Goal: Task Accomplishment & Management: Manage account settings

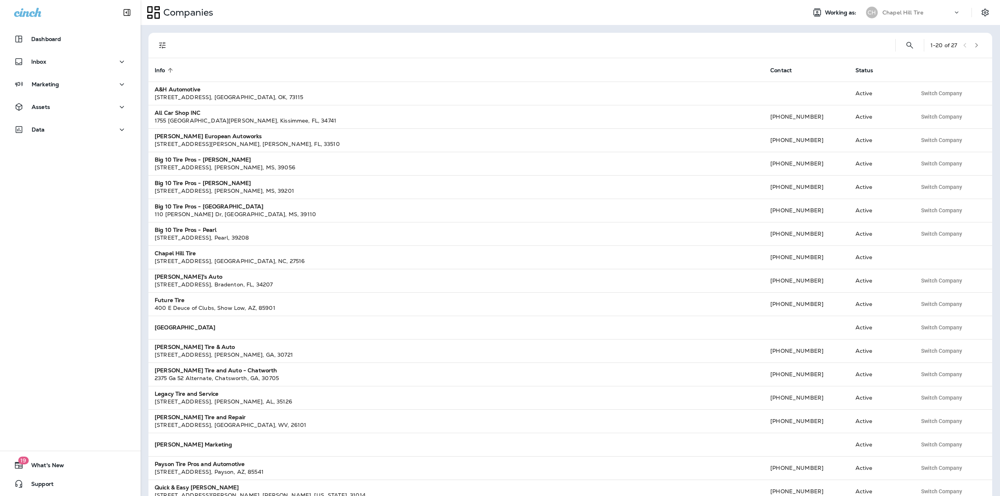
click at [900, 2] on div "Companies Working as: [GEOGRAPHIC_DATA] Tire" at bounding box center [570, 12] width 859 height 25
click at [901, 6] on div "[GEOGRAPHIC_DATA] Tire" at bounding box center [913, 13] width 104 height 16
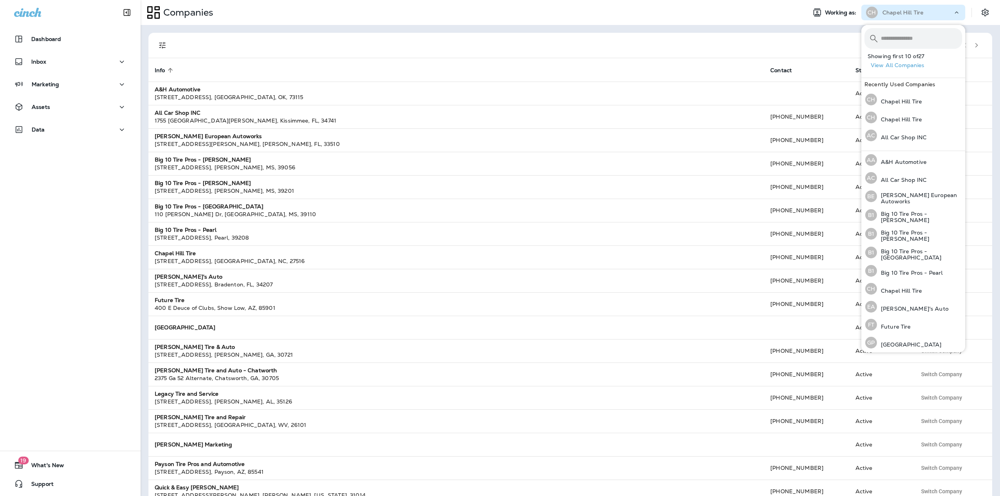
drag, startPoint x: 549, startPoint y: 30, endPoint x: 543, endPoint y: 31, distance: 6.3
click at [549, 30] on div "1 - 20 of 27 Info sorted ascending Contact Status A&H Automotive [STREET_ADDRES…" at bounding box center [570, 260] width 859 height 471
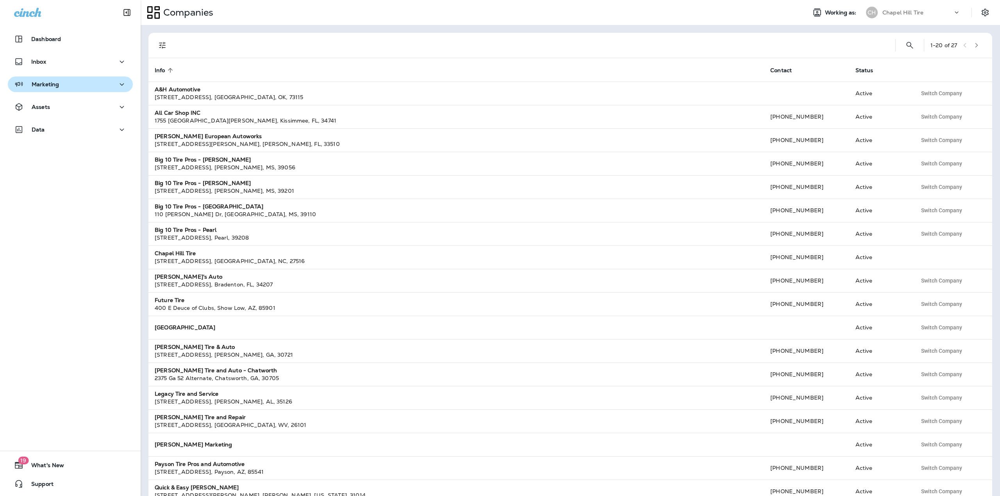
click at [80, 80] on div "Marketing" at bounding box center [70, 85] width 112 height 10
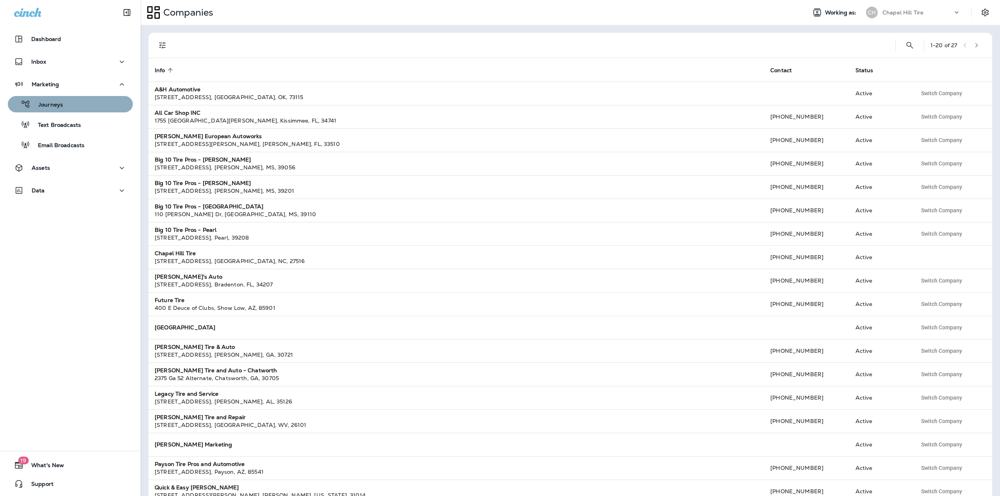
click at [72, 100] on div "Journeys" at bounding box center [70, 104] width 119 height 12
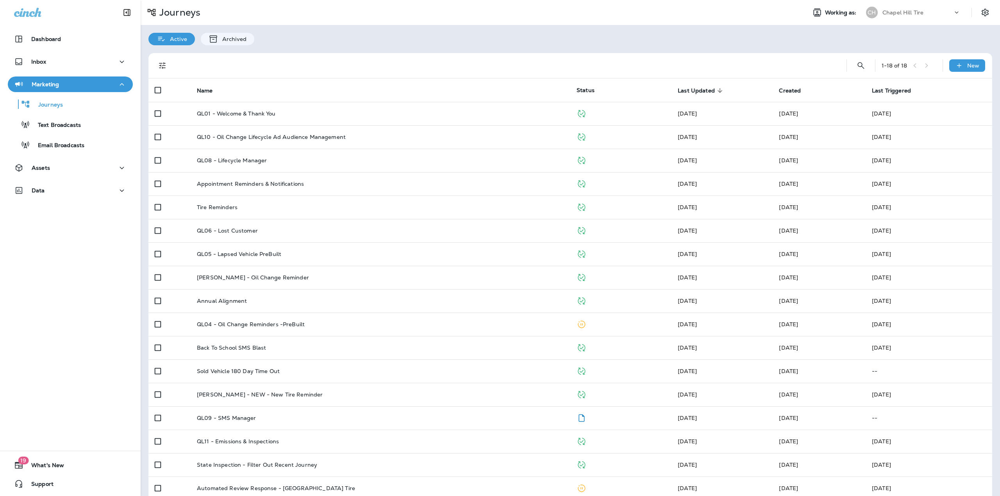
click at [900, 8] on div "Chapel Hill Tire" at bounding box center [917, 13] width 70 height 12
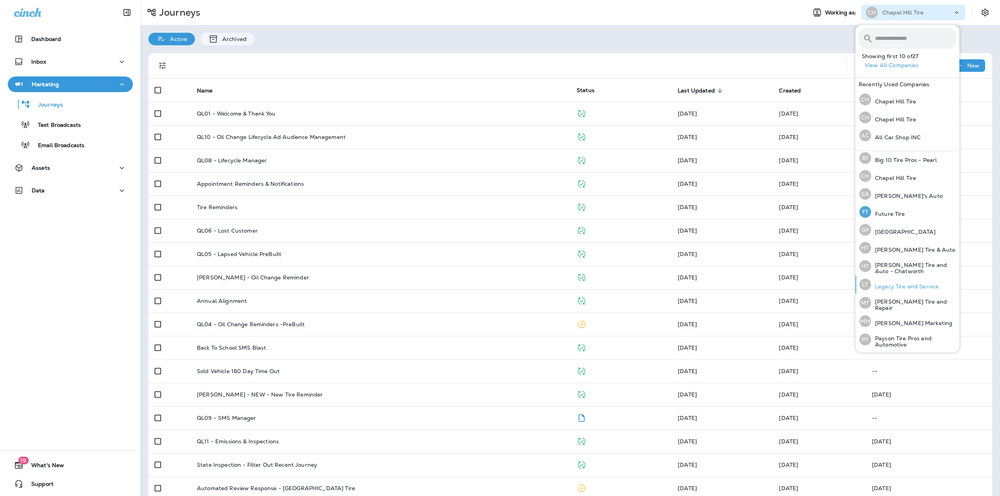
scroll to position [163, 0]
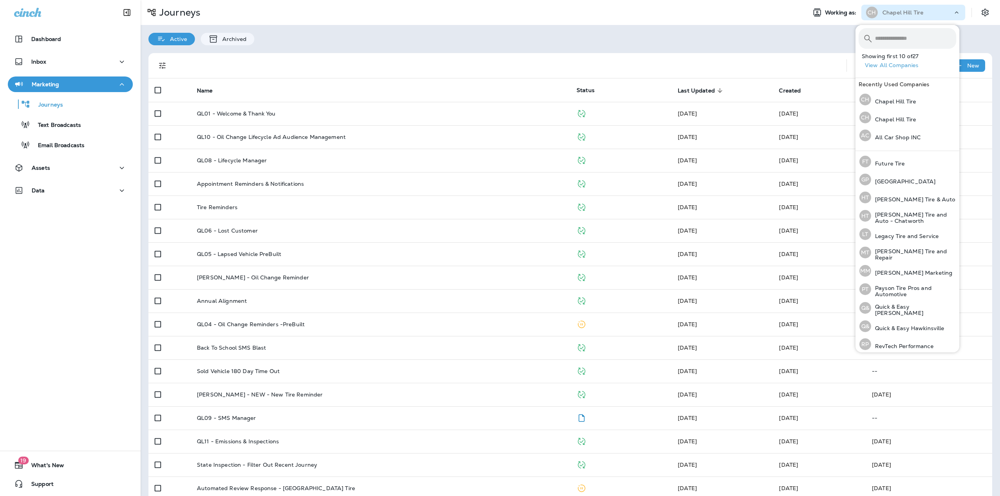
click at [899, 66] on button "View All Companies" at bounding box center [910, 65] width 98 height 12
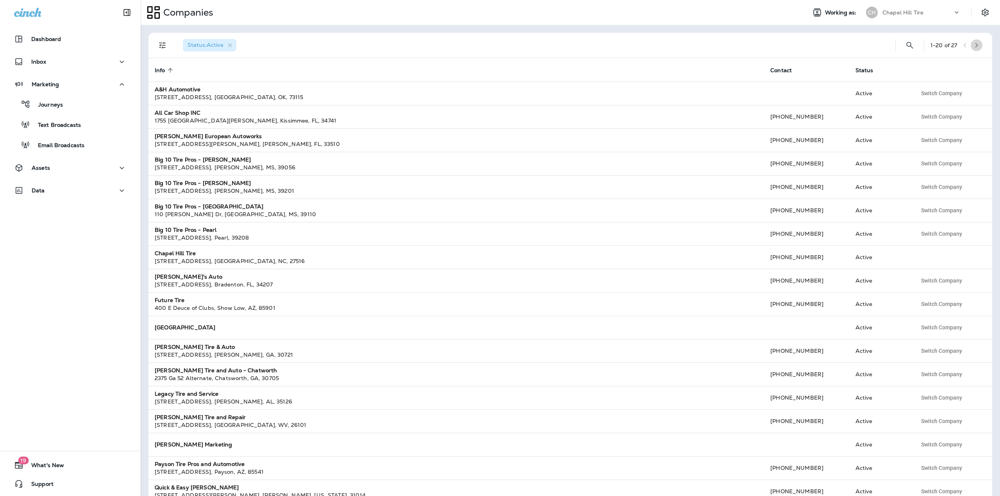
click at [973, 43] on icon "button" at bounding box center [975, 45] width 5 height 5
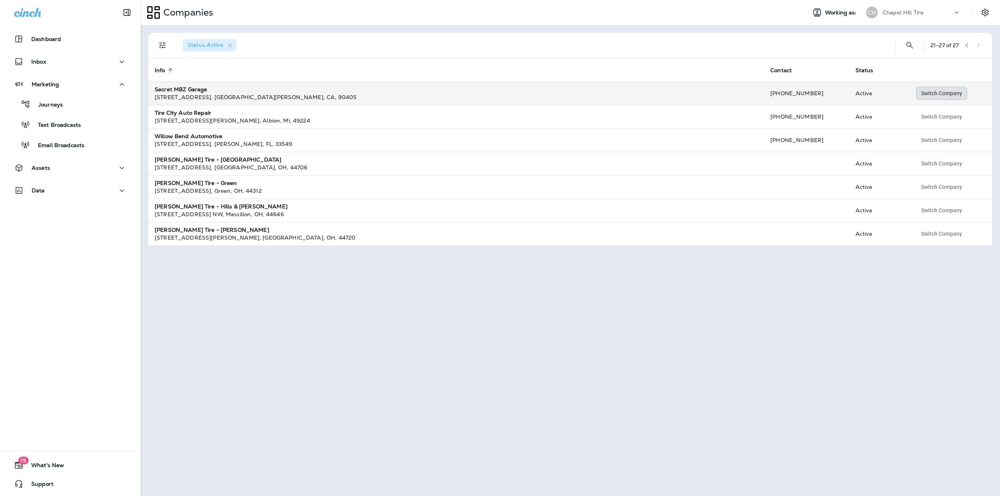
click at [926, 95] on span "Switch Company" at bounding box center [941, 93] width 41 height 5
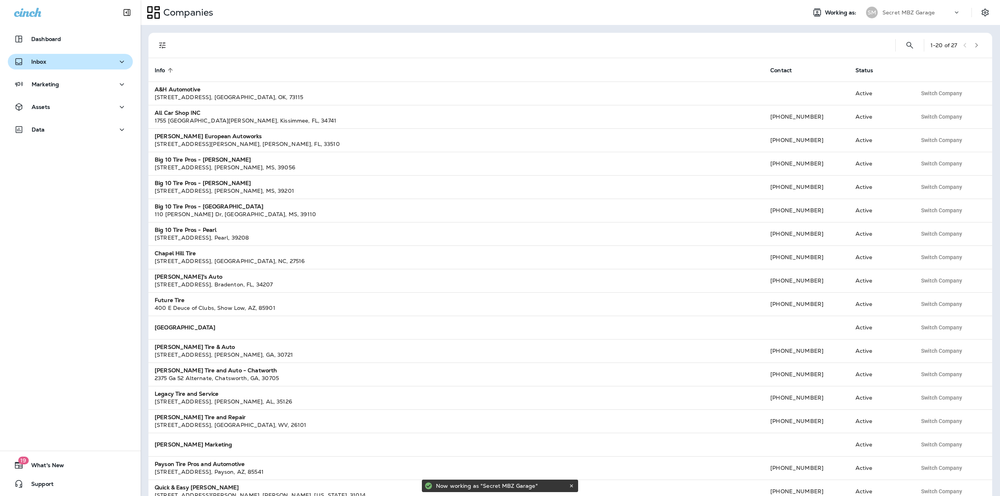
click at [102, 64] on div "Inbox" at bounding box center [70, 62] width 112 height 10
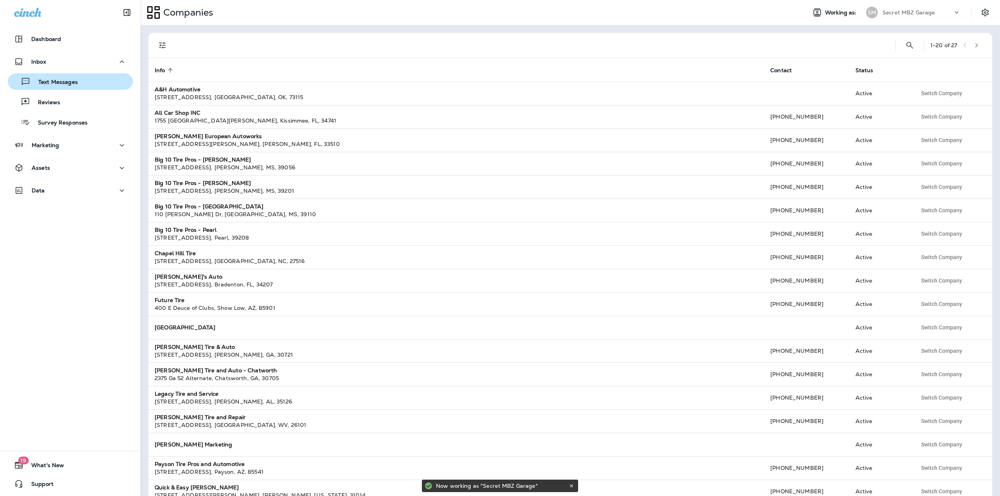
click at [77, 84] on div "Text Messages" at bounding box center [70, 82] width 119 height 12
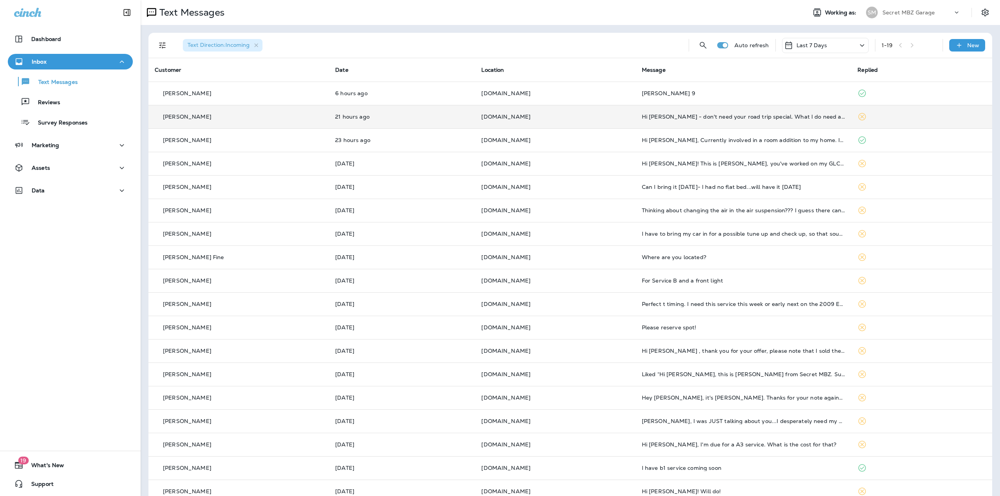
click at [675, 120] on td "Hi [PERSON_NAME] - don't need your road trip special. What I do need are some f…" at bounding box center [743, 116] width 216 height 23
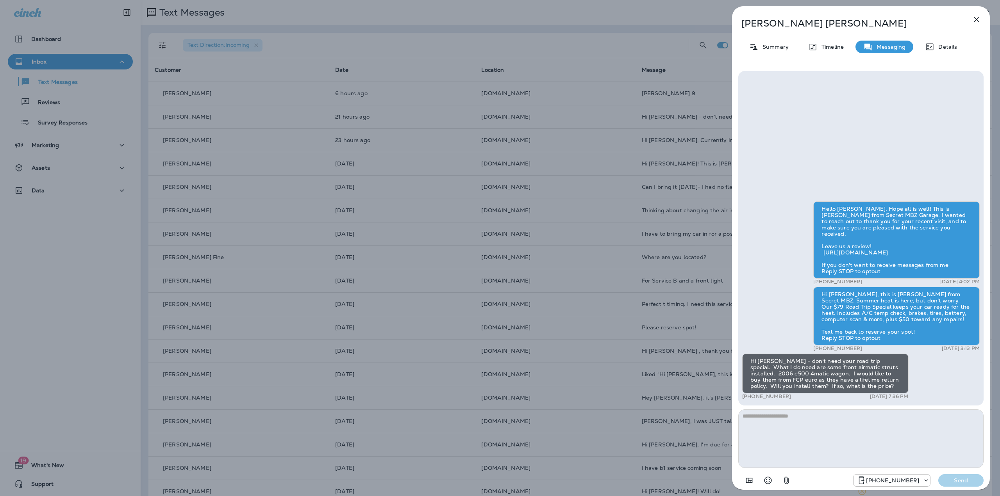
click at [975, 20] on icon "button" at bounding box center [976, 19] width 5 height 5
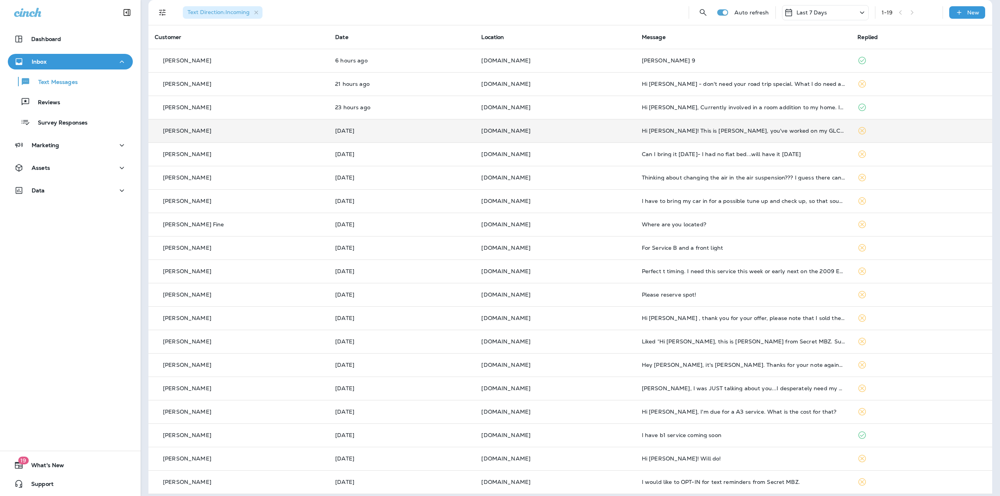
scroll to position [39, 0]
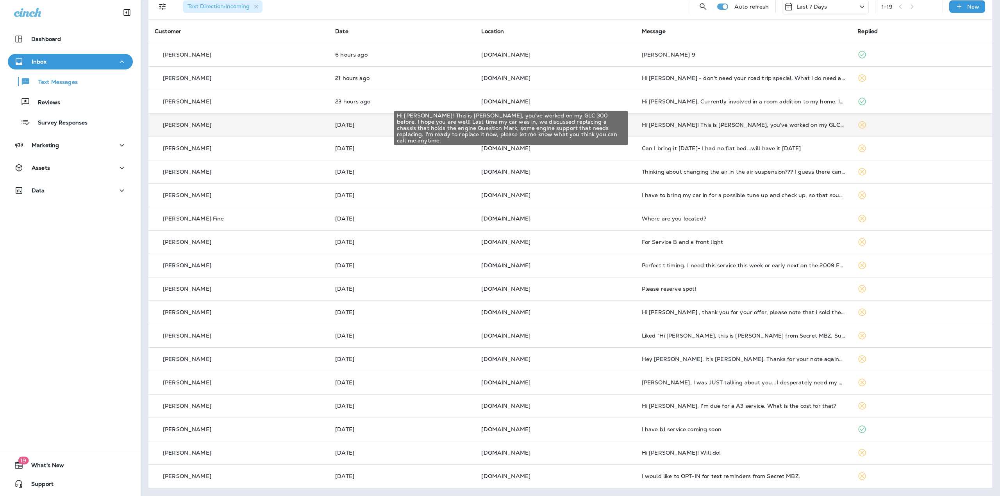
click at [781, 128] on div "Hi [PERSON_NAME]! This is [PERSON_NAME], you've worked on my GLC 300 before. I …" at bounding box center [743, 125] width 203 height 6
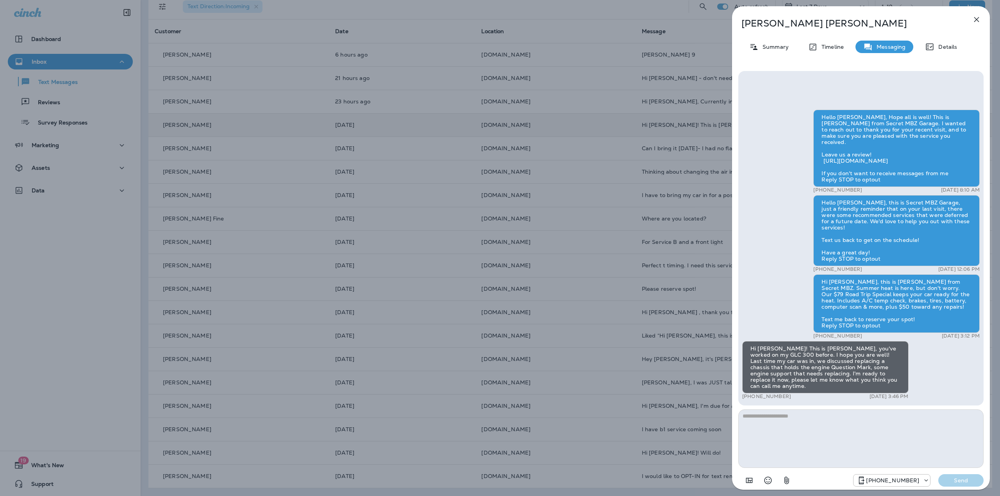
click at [976, 25] on button "button" at bounding box center [976, 20] width 16 height 16
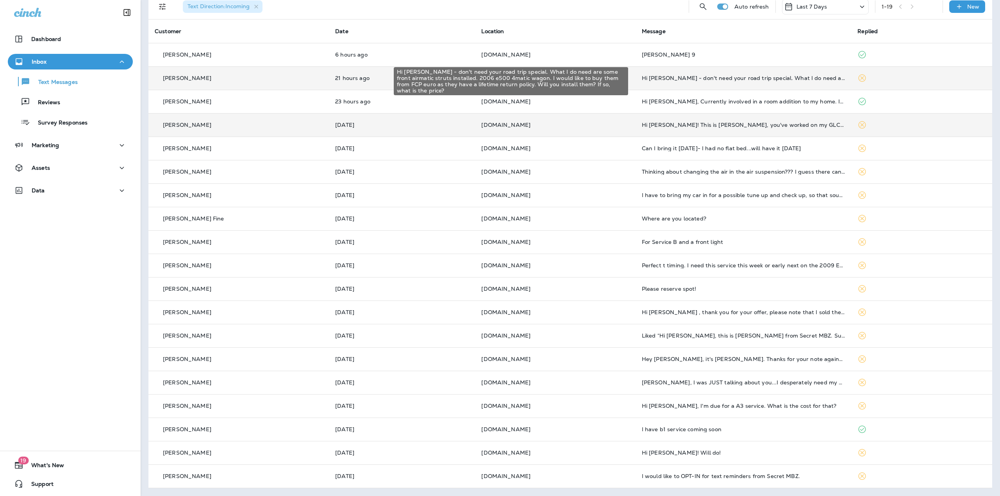
click at [775, 79] on div "Hi [PERSON_NAME] - don't need your road trip special. What I do need are some f…" at bounding box center [743, 78] width 203 height 6
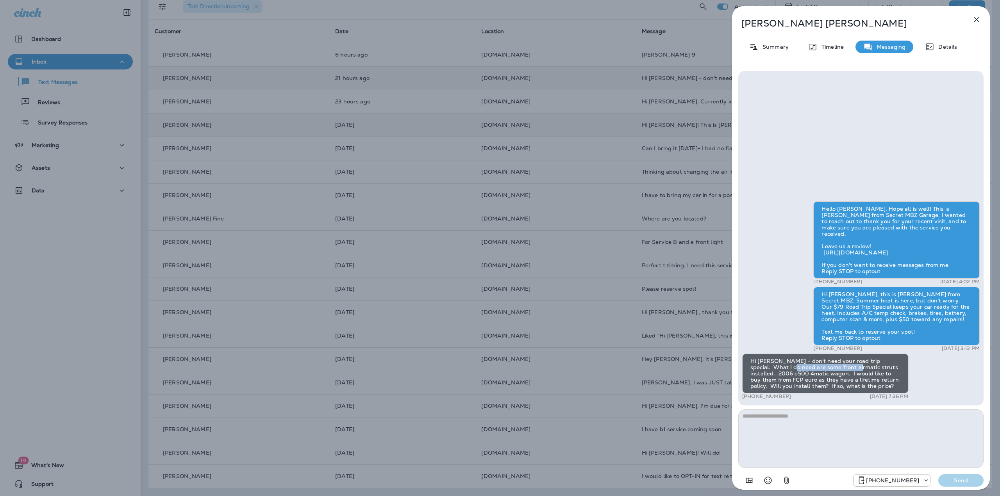
drag, startPoint x: 774, startPoint y: 365, endPoint x: 833, endPoint y: 371, distance: 58.9
click at [833, 371] on div "Hi [PERSON_NAME] - don't need your road trip special. What I do need are some f…" at bounding box center [825, 374] width 166 height 40
drag, startPoint x: 848, startPoint y: 386, endPoint x: 773, endPoint y: 363, distance: 78.7
click at [773, 363] on div "Hi [PERSON_NAME] - don't need your road trip special. What I do need are some f…" at bounding box center [825, 374] width 166 height 40
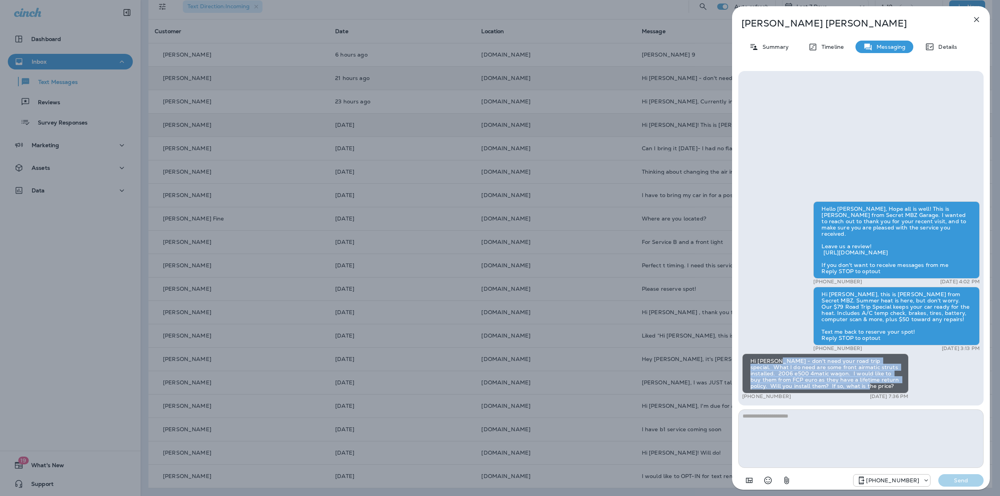
click at [773, 363] on div "Hi [PERSON_NAME] - don't need your road trip special. What I do need are some f…" at bounding box center [825, 374] width 166 height 40
click at [975, 22] on icon "button" at bounding box center [975, 19] width 9 height 9
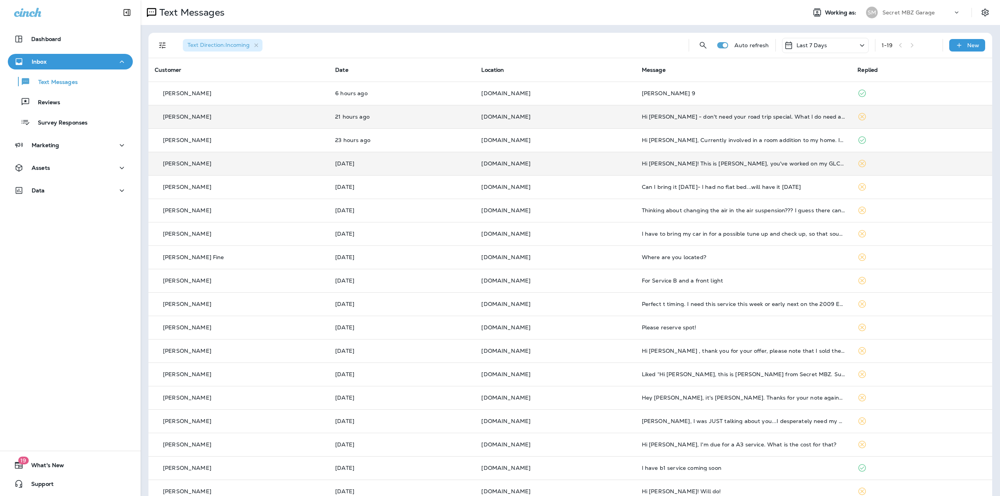
click at [743, 114] on div "Hi [PERSON_NAME] - don't need your road trip special. What I do need are some f…" at bounding box center [743, 117] width 203 height 6
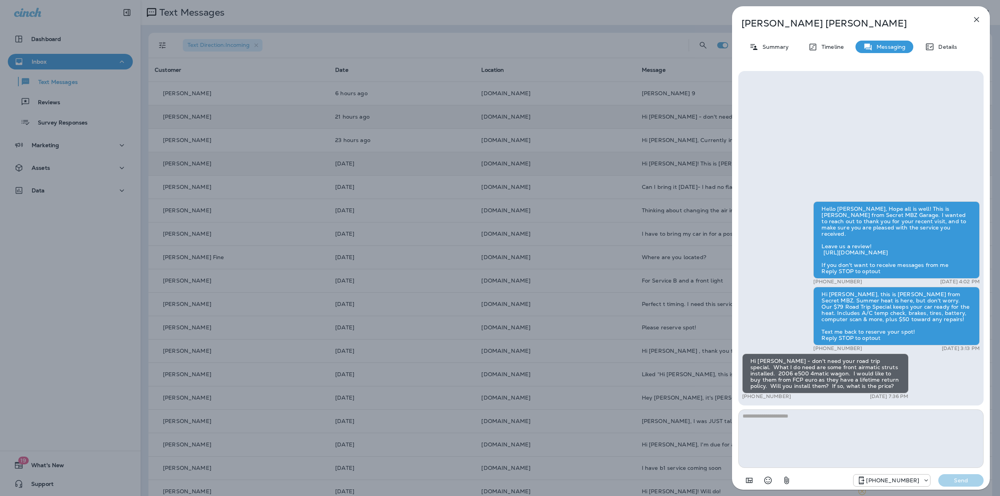
click at [977, 17] on icon "button" at bounding box center [975, 19] width 9 height 9
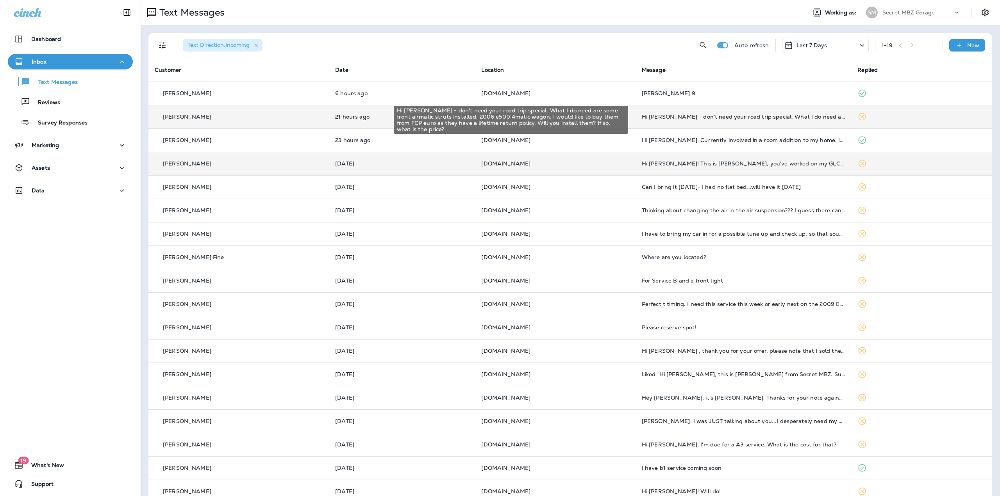
click at [659, 117] on div "Hi [PERSON_NAME] - don't need your road trip special. What I do need are some f…" at bounding box center [743, 117] width 203 height 6
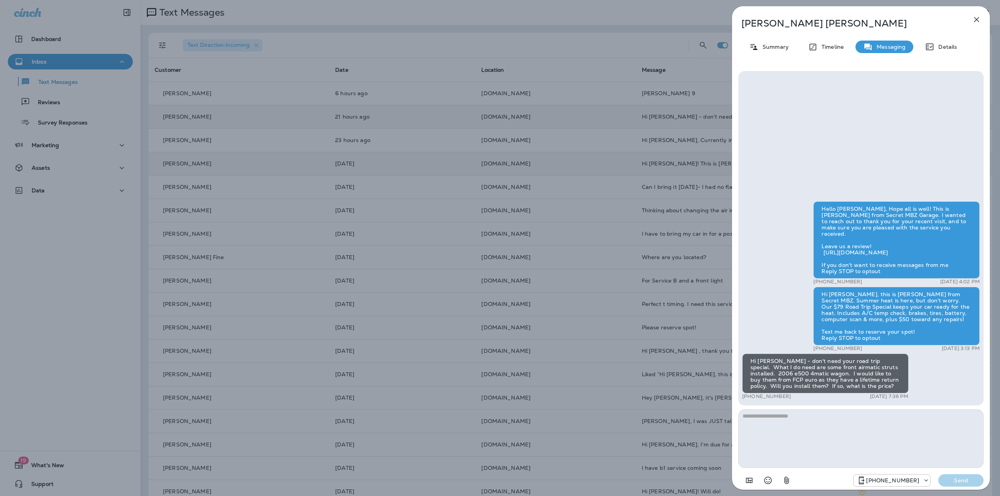
click at [978, 18] on icon "button" at bounding box center [975, 19] width 9 height 9
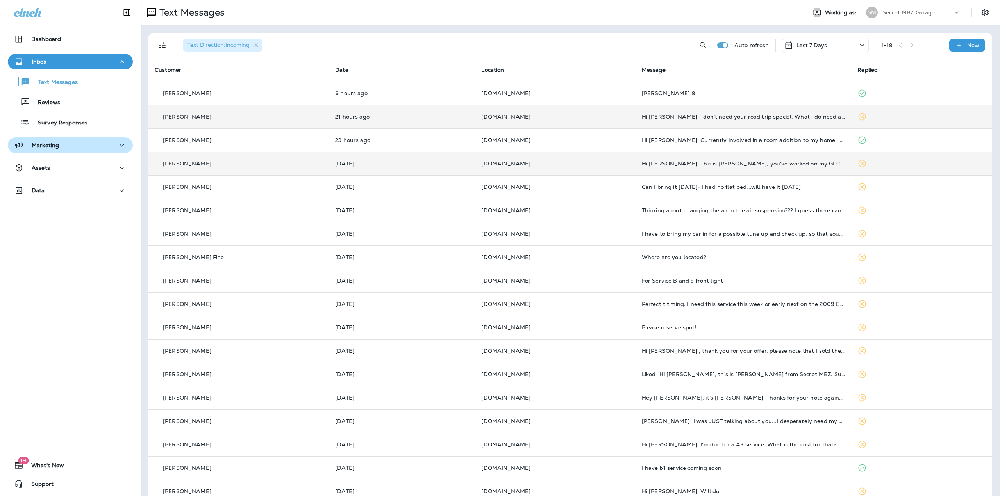
click at [66, 146] on div "Marketing" at bounding box center [70, 146] width 112 height 10
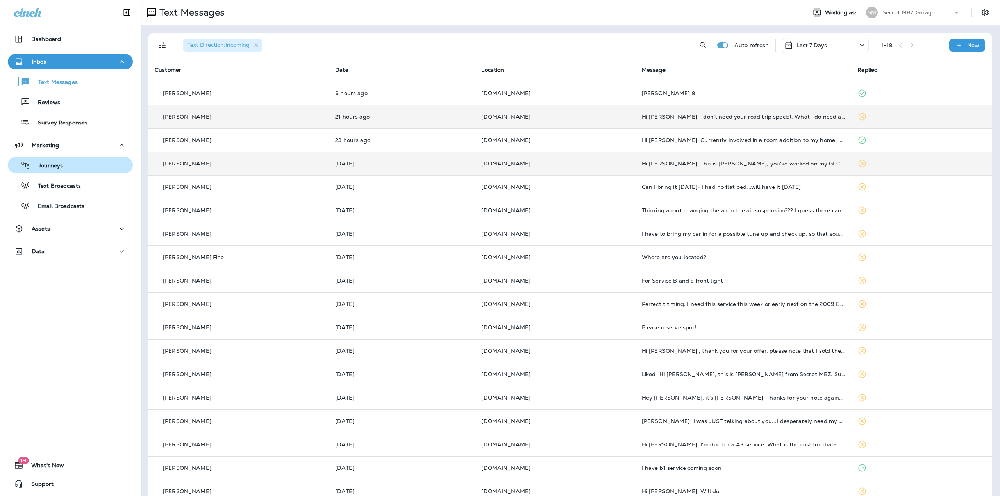
click at [49, 167] on p "Journeys" at bounding box center [46, 165] width 32 height 7
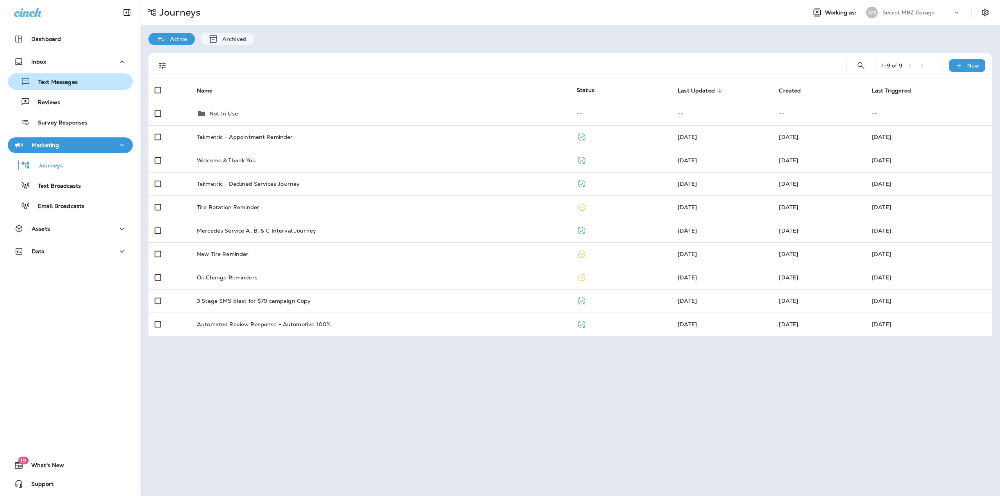
click at [57, 86] on p "Text Messages" at bounding box center [53, 82] width 47 height 7
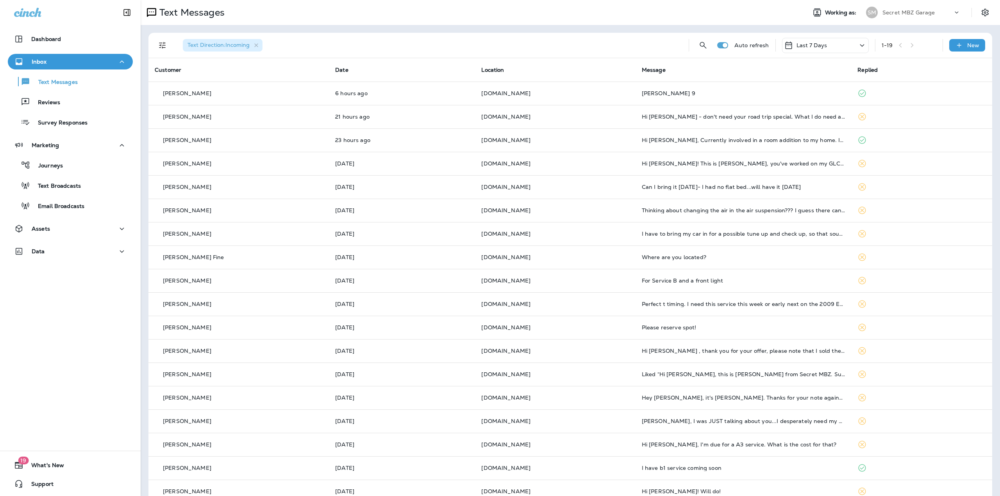
click at [525, 43] on div "Text Direction : Incoming" at bounding box center [429, 45] width 506 height 25
